Goal: Information Seeking & Learning: Learn about a topic

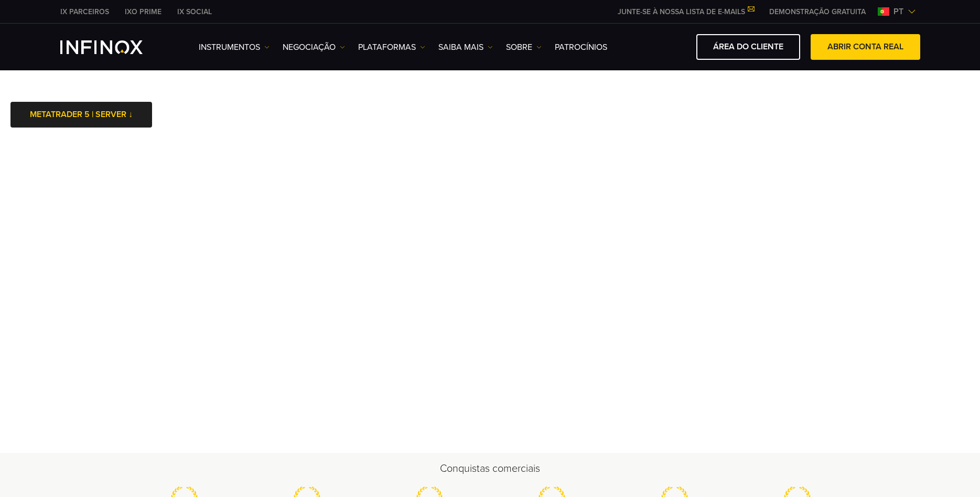
drag, startPoint x: 717, startPoint y: 468, endPoint x: 718, endPoint y: 477, distance: 9.5
click at [717, 468] on h2 "Conquistas comerciais" at bounding box center [490, 468] width 734 height 15
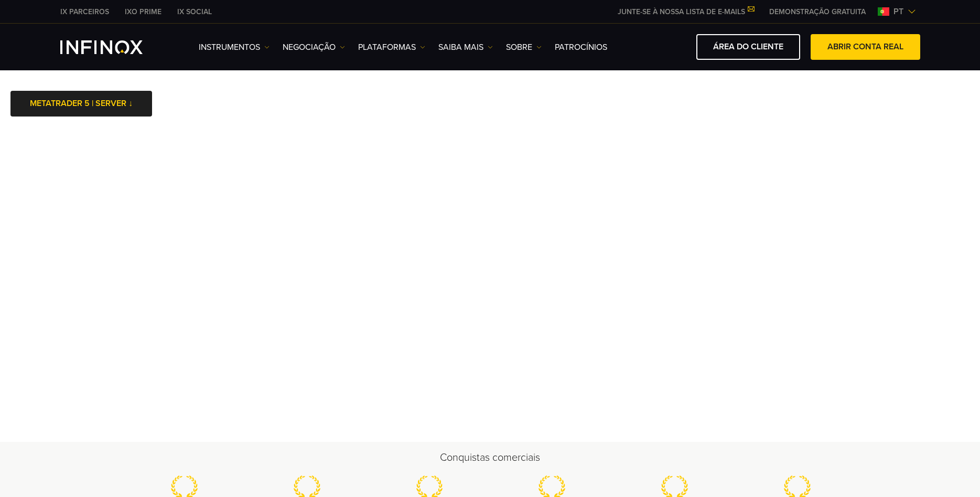
scroll to position [169, 0]
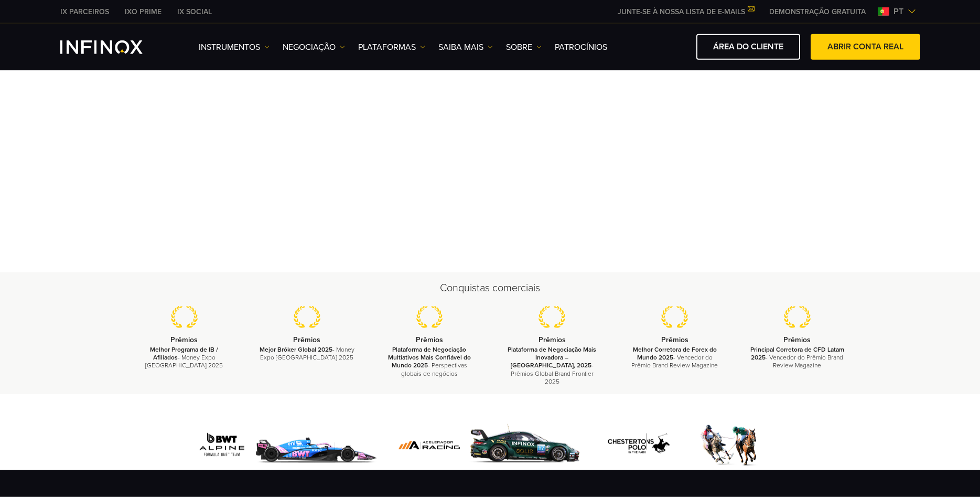
click at [630, 414] on div at bounding box center [490, 432] width 980 height 76
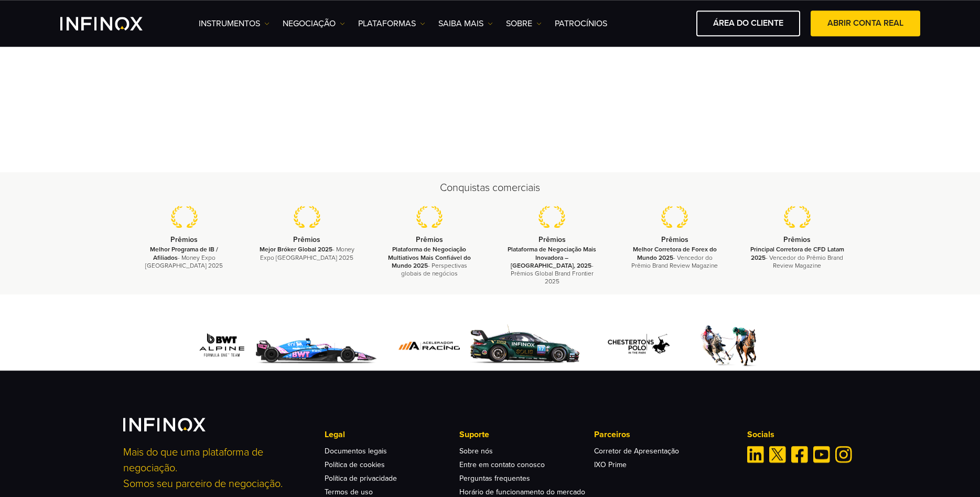
scroll to position [245, 0]
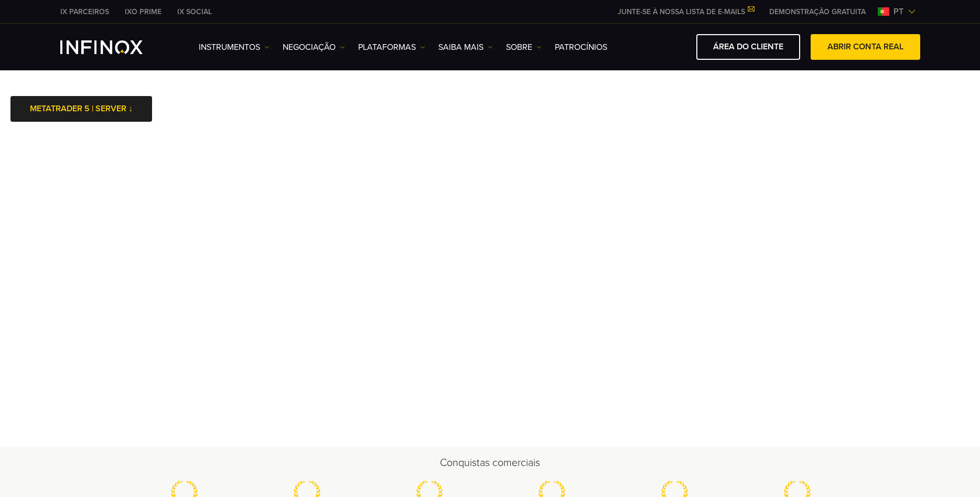
click at [627, 466] on h2 "Conquistas comerciais" at bounding box center [490, 462] width 734 height 15
click at [379, 459] on h2 "Conquistas comerciais" at bounding box center [490, 462] width 734 height 15
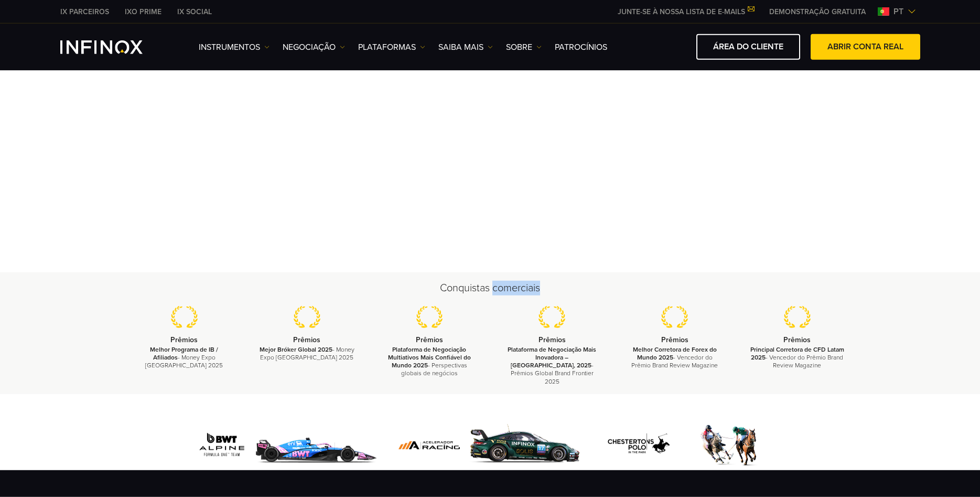
click at [608, 422] on img at bounding box center [694, 445] width 194 height 50
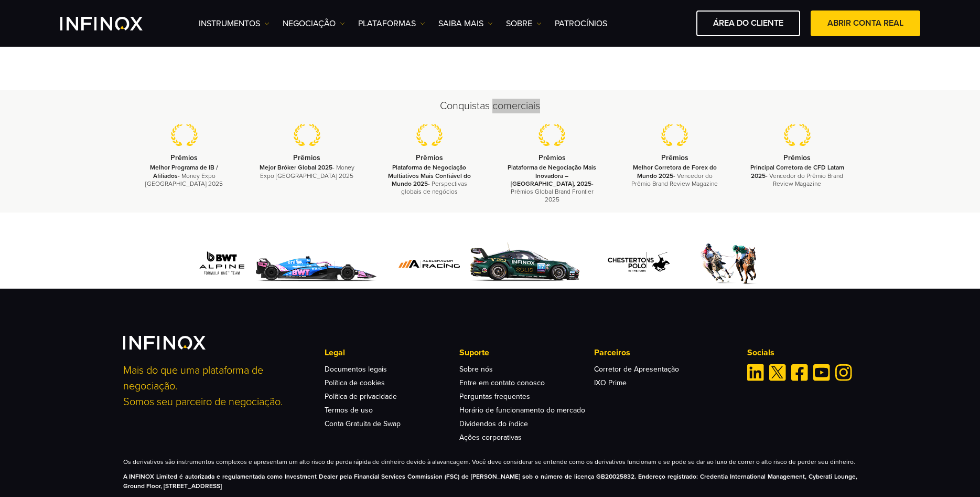
scroll to position [125, 0]
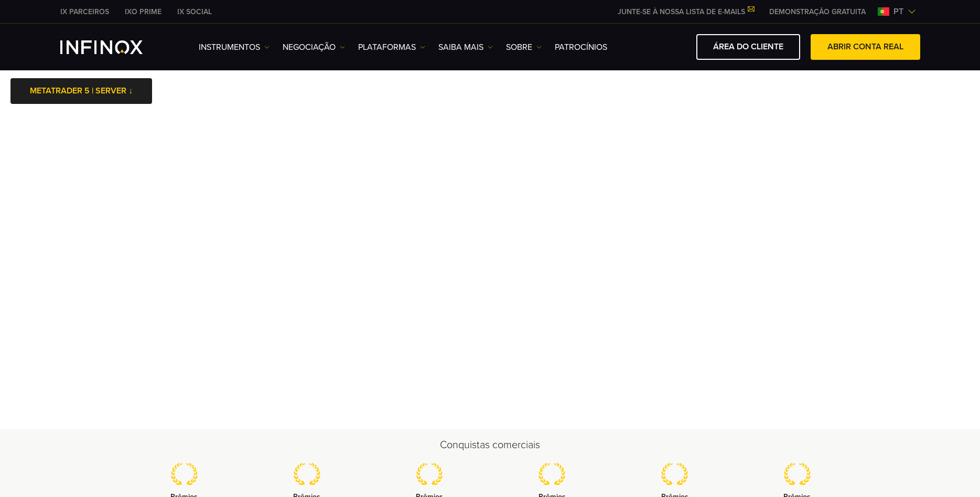
click at [238, 451] on h2 "Conquistas comerciais" at bounding box center [490, 444] width 734 height 15
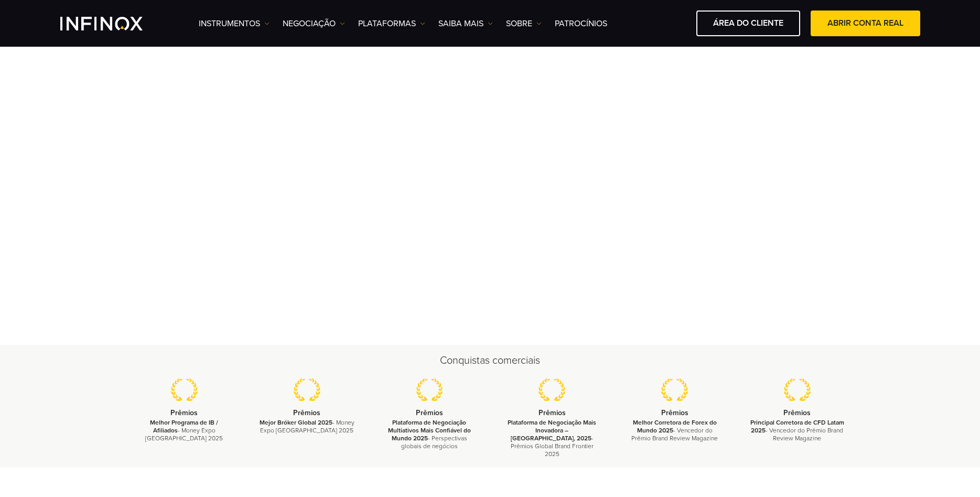
click at [42, 407] on div "Conquistas comerciais Prêmios Melhor Programa de IB / Afiliados - Money Expo [G…" at bounding box center [490, 406] width 980 height 122
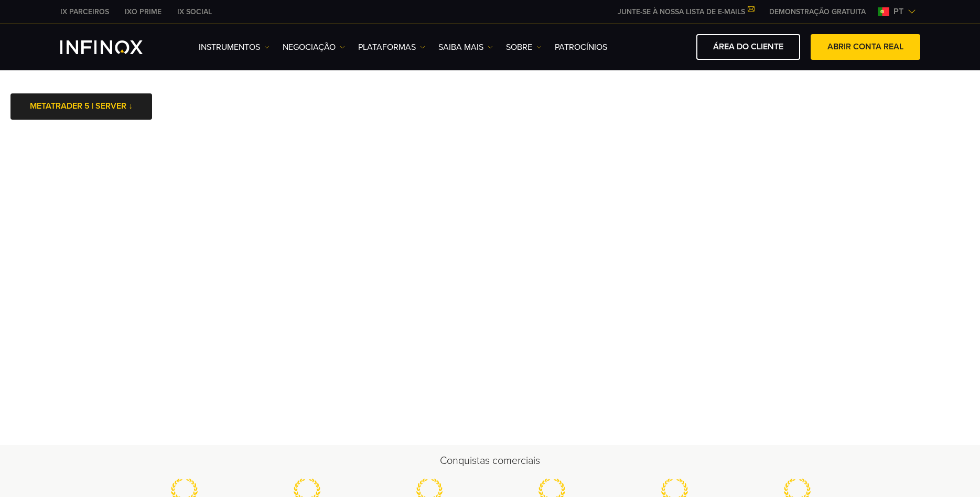
scroll to position [54, 0]
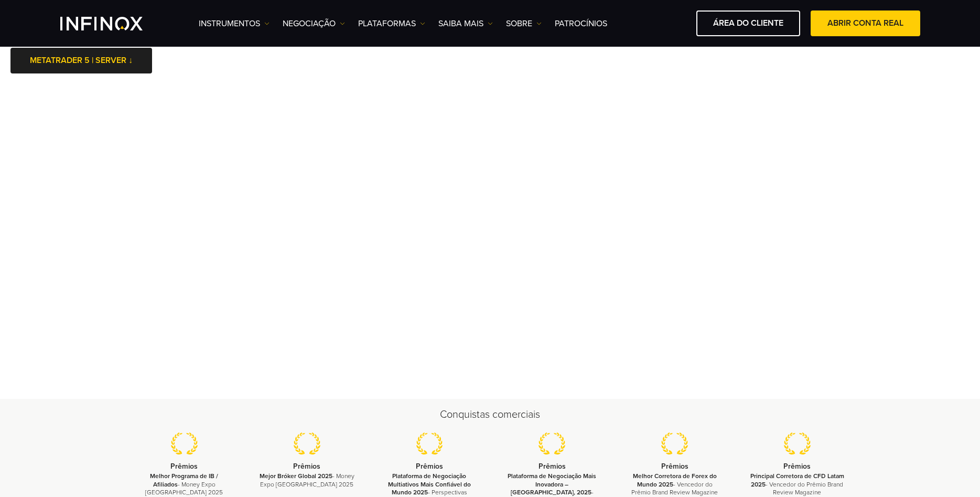
click at [864, 442] on div "Conquistas comerciais Prêmios Melhor Programa de IB / Afiliados - Money Expo [G…" at bounding box center [490, 459] width 755 height 105
click at [271, 408] on h2 "Conquistas comerciais" at bounding box center [490, 414] width 734 height 15
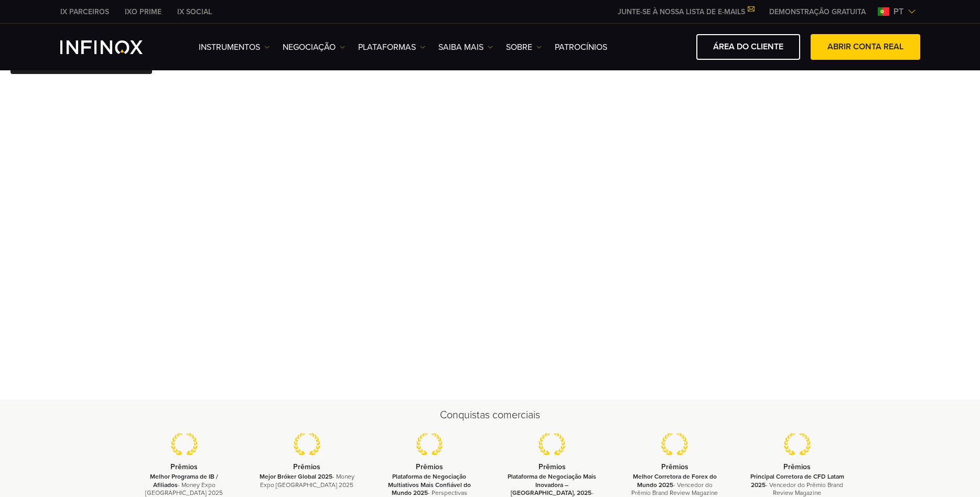
scroll to position [107, 0]
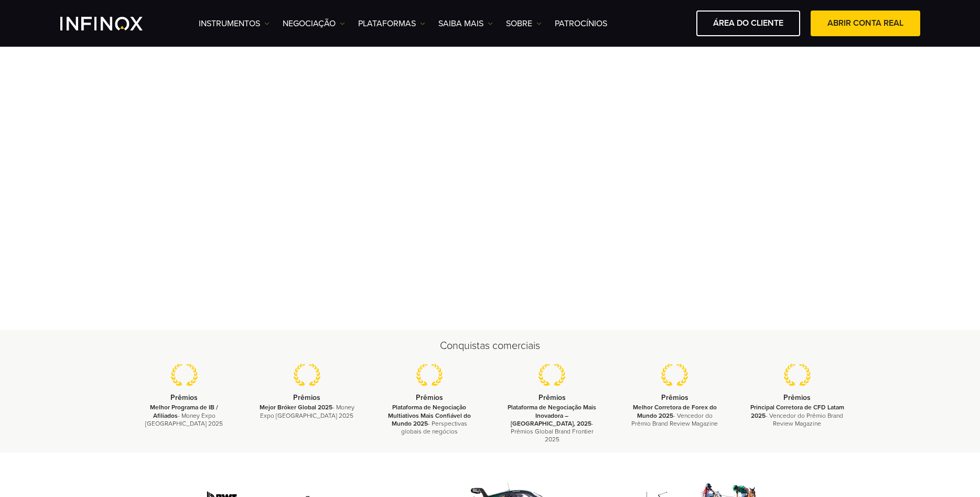
click at [629, 359] on div "Conquistas comerciais Prêmios Melhor Programa de IB / Afiliados - Money Expo [G…" at bounding box center [490, 390] width 755 height 105
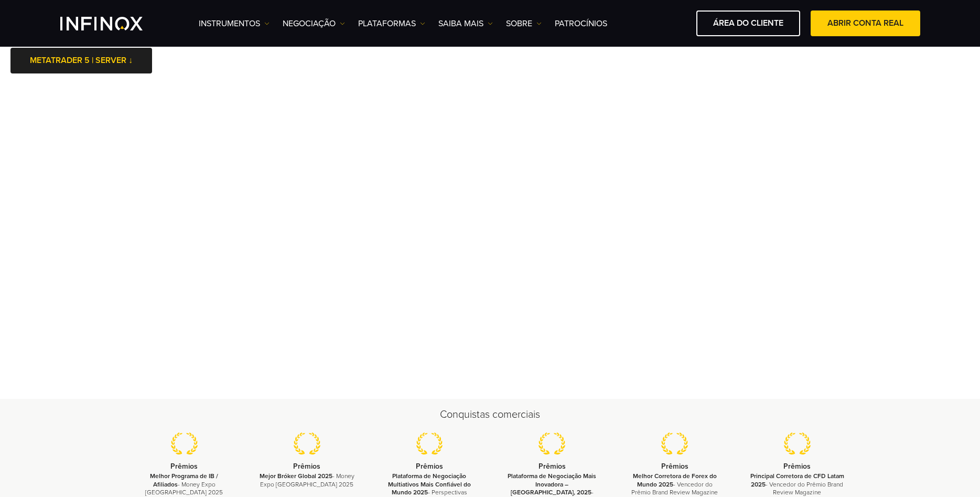
scroll to position [0, 0]
